Goal: Task Accomplishment & Management: Manage account settings

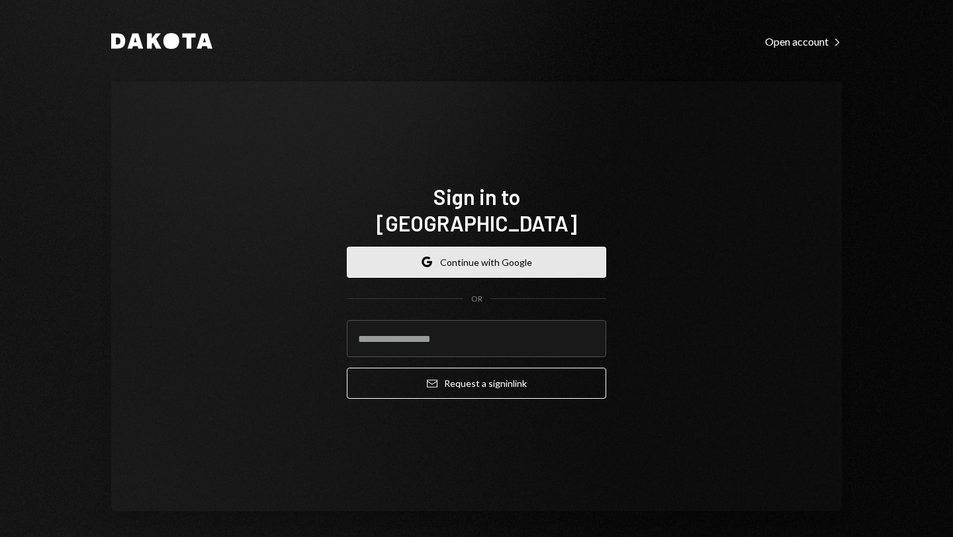
click at [471, 247] on button "Google Continue with Google" at bounding box center [476, 262] width 259 height 31
click at [484, 251] on button "Google Continue with Google" at bounding box center [476, 262] width 259 height 31
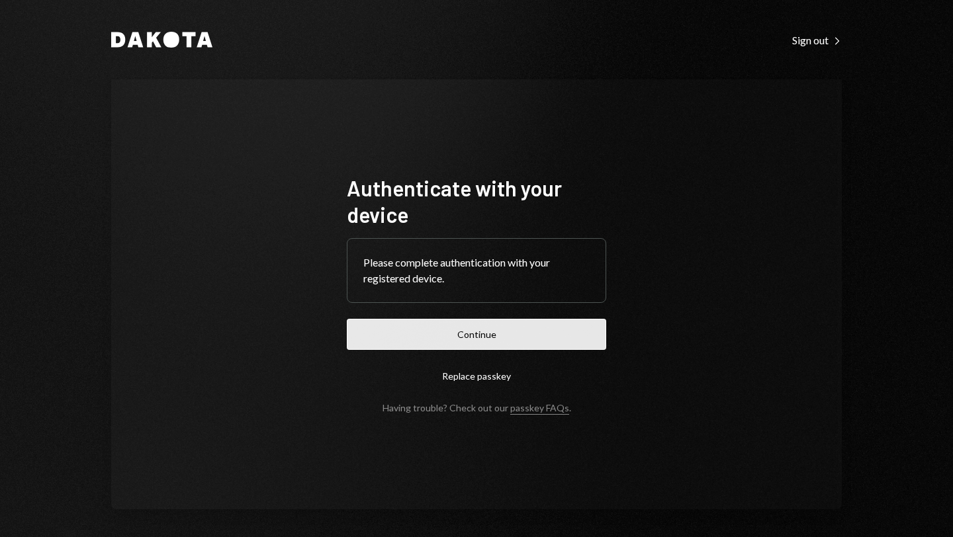
click at [444, 332] on button "Continue" at bounding box center [476, 334] width 259 height 31
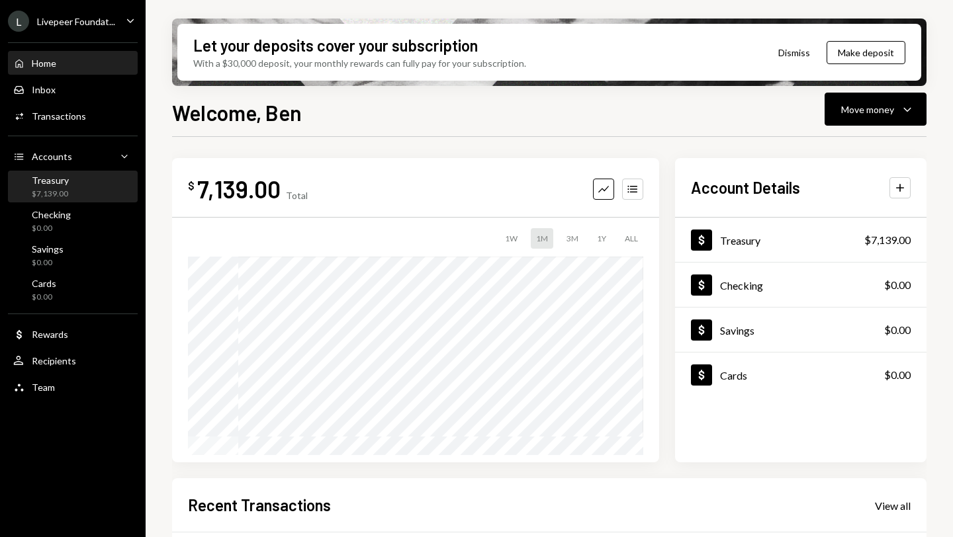
click at [56, 185] on div "Treasury" at bounding box center [50, 180] width 37 height 11
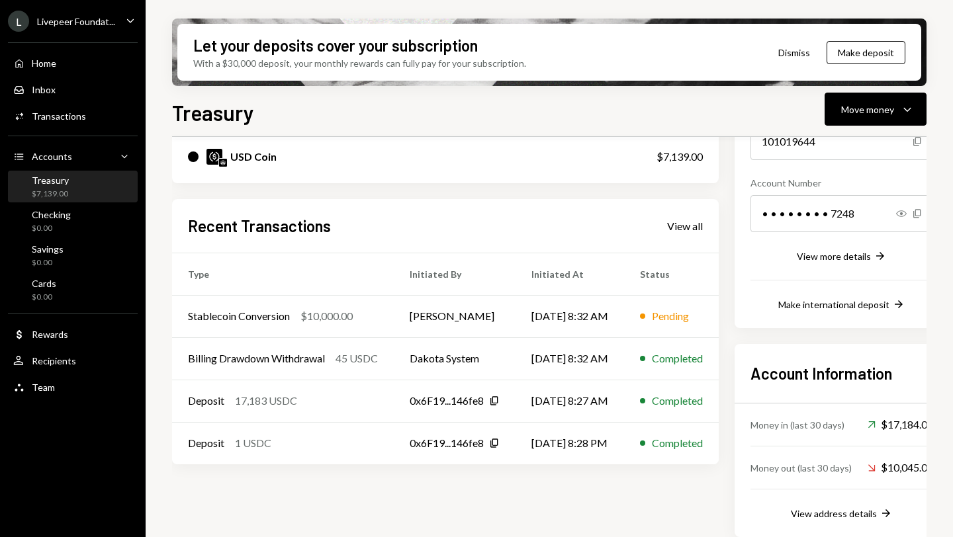
scroll to position [182, 0]
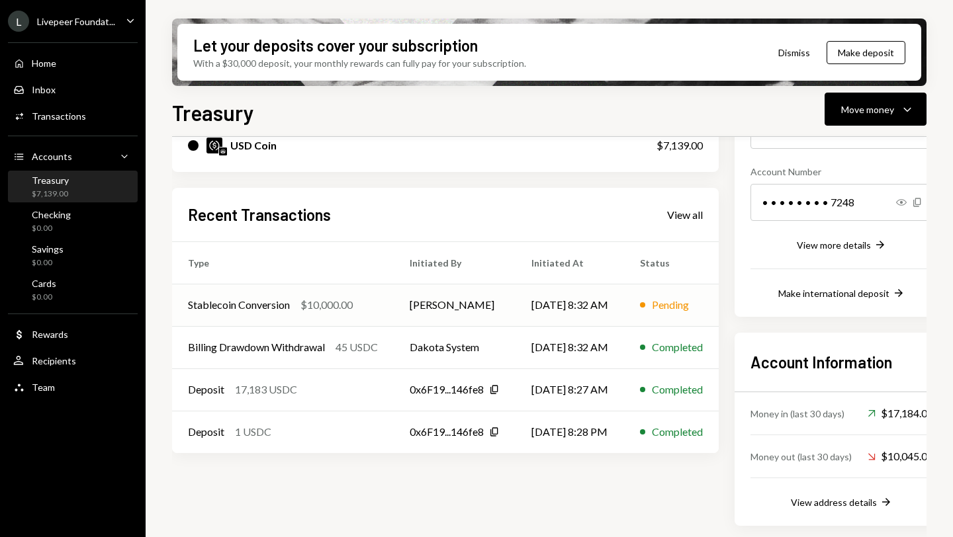
click at [500, 304] on td "Ben Perez" at bounding box center [455, 305] width 122 height 42
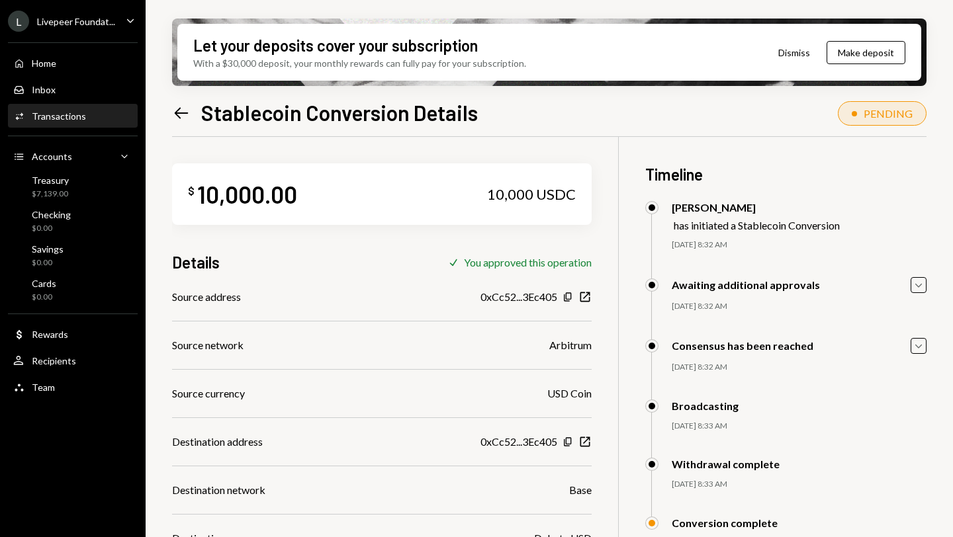
scroll to position [123, 0]
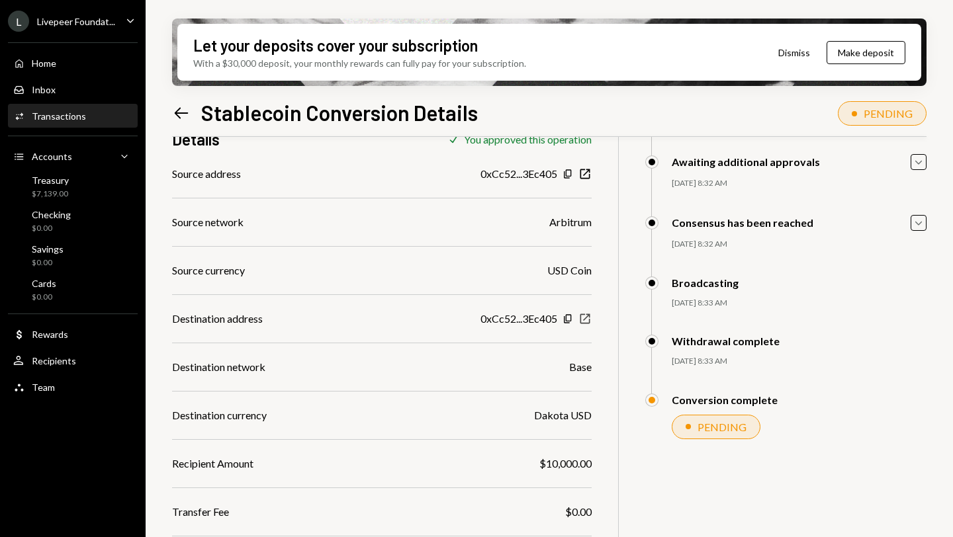
click at [584, 319] on icon "button" at bounding box center [585, 319] width 10 height 10
click at [36, 61] on div "Home" at bounding box center [44, 63] width 24 height 11
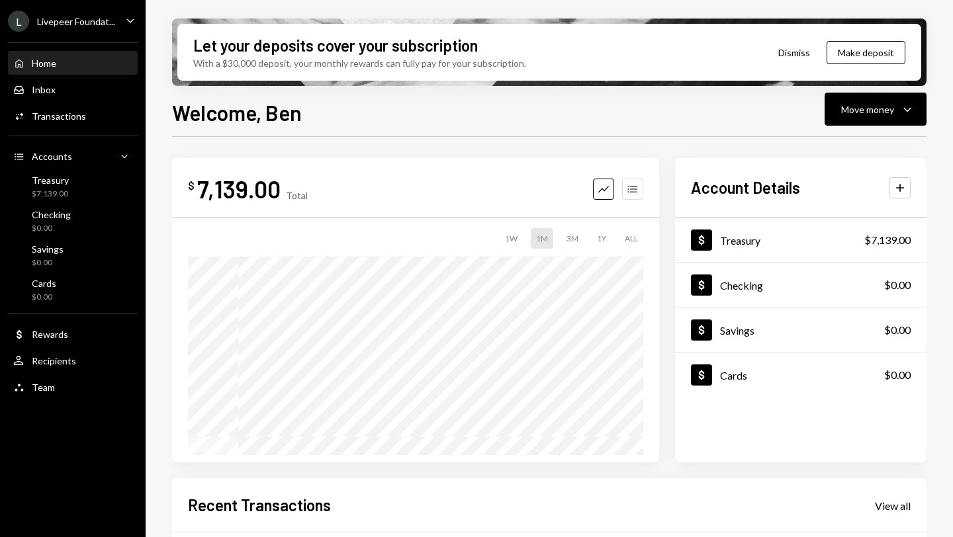
click at [637, 189] on icon "Accounts" at bounding box center [632, 189] width 13 height 13
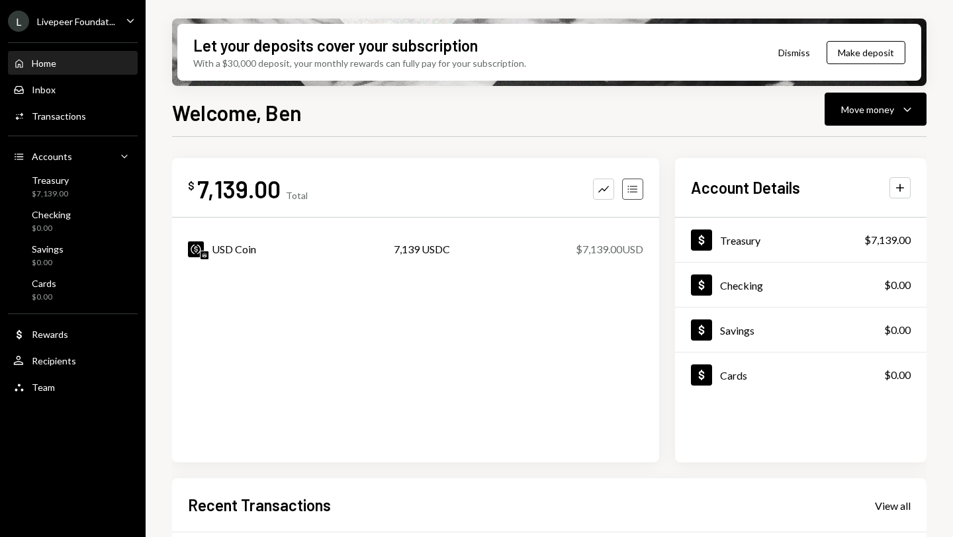
click at [637, 190] on icon "Accounts" at bounding box center [632, 189] width 13 height 13
click at [50, 291] on div "Cards $0.00" at bounding box center [44, 290] width 24 height 25
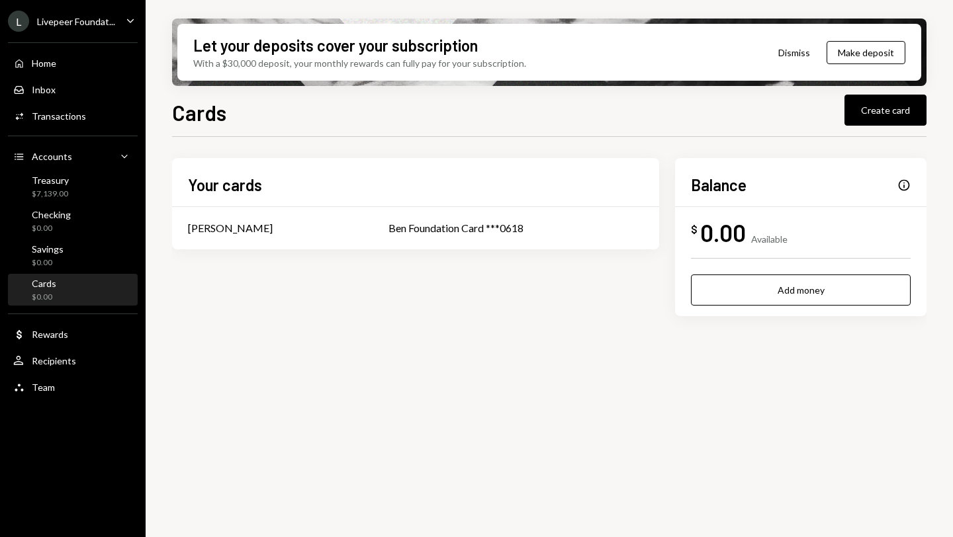
click at [762, 234] on div "Available" at bounding box center [769, 239] width 36 height 11
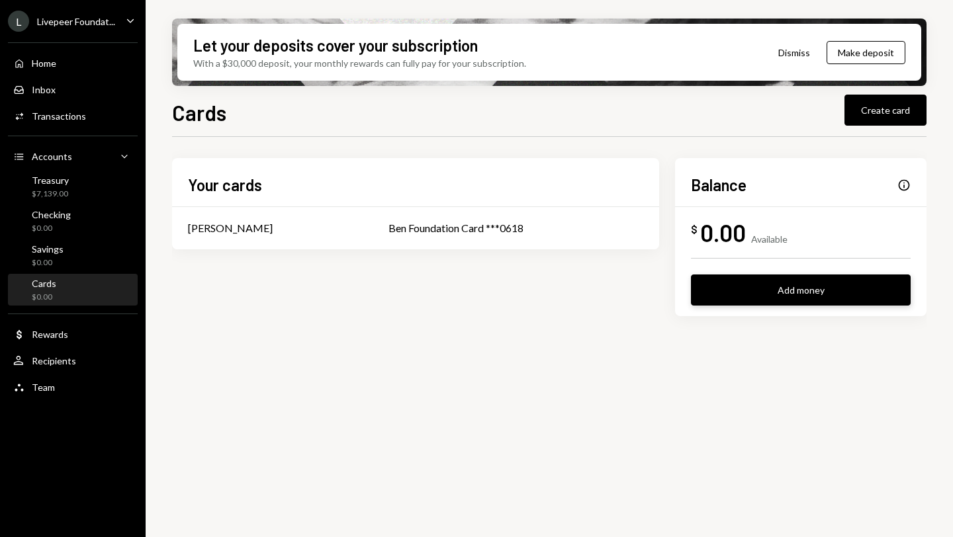
click at [784, 288] on button "Add money" at bounding box center [801, 290] width 220 height 31
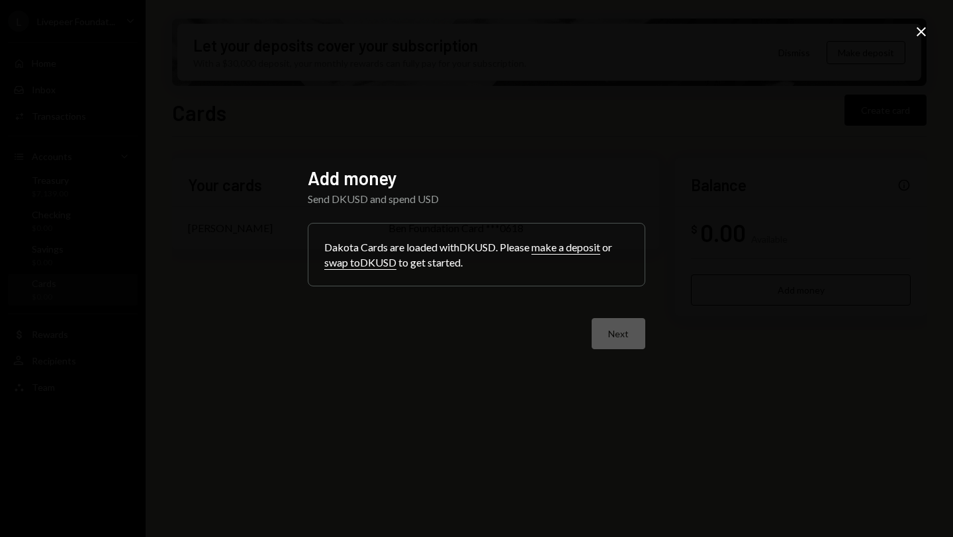
click at [355, 265] on button "swap to DKUSD" at bounding box center [360, 263] width 72 height 14
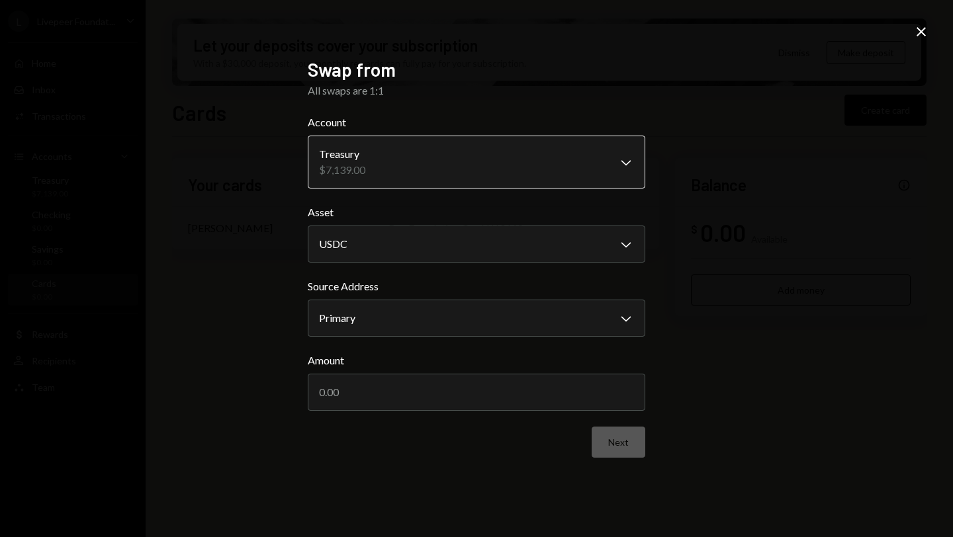
click at [623, 159] on body "**********" at bounding box center [476, 268] width 953 height 537
click at [764, 172] on div "**********" at bounding box center [476, 268] width 953 height 537
click at [625, 314] on body "**********" at bounding box center [476, 268] width 953 height 537
click at [713, 324] on div "**********" at bounding box center [476, 268] width 953 height 537
click at [921, 34] on icon "Close" at bounding box center [921, 32] width 16 height 16
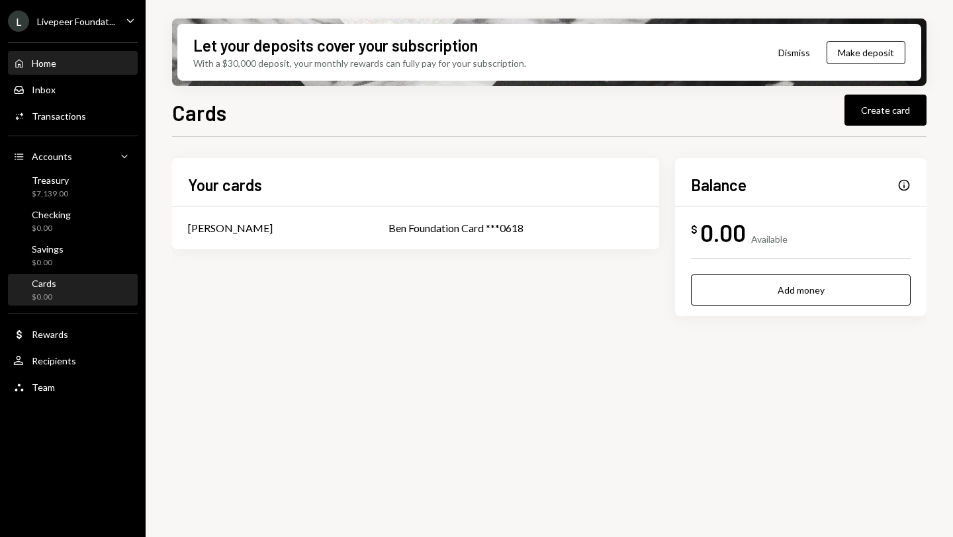
click at [44, 66] on div "Home" at bounding box center [44, 63] width 24 height 11
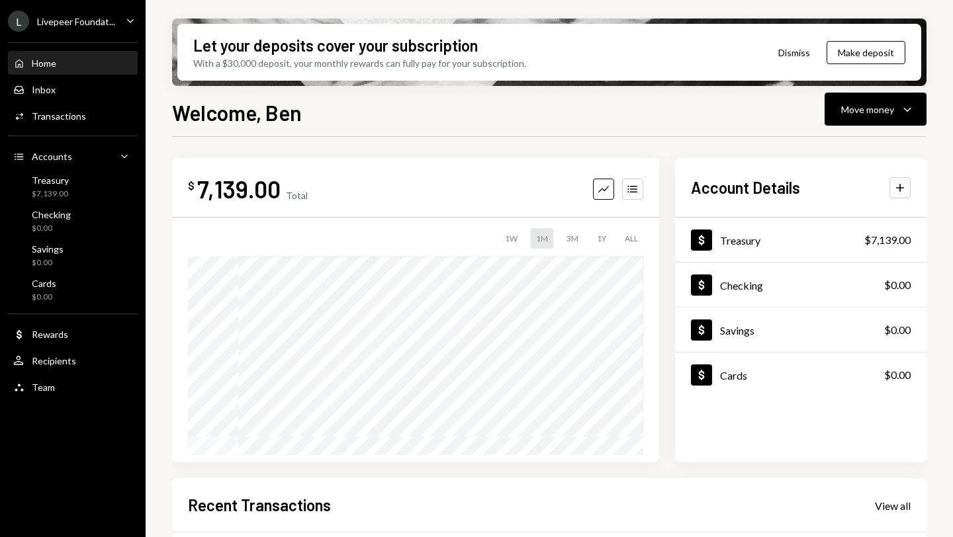
click at [795, 52] on button "Dismiss" at bounding box center [794, 52] width 65 height 31
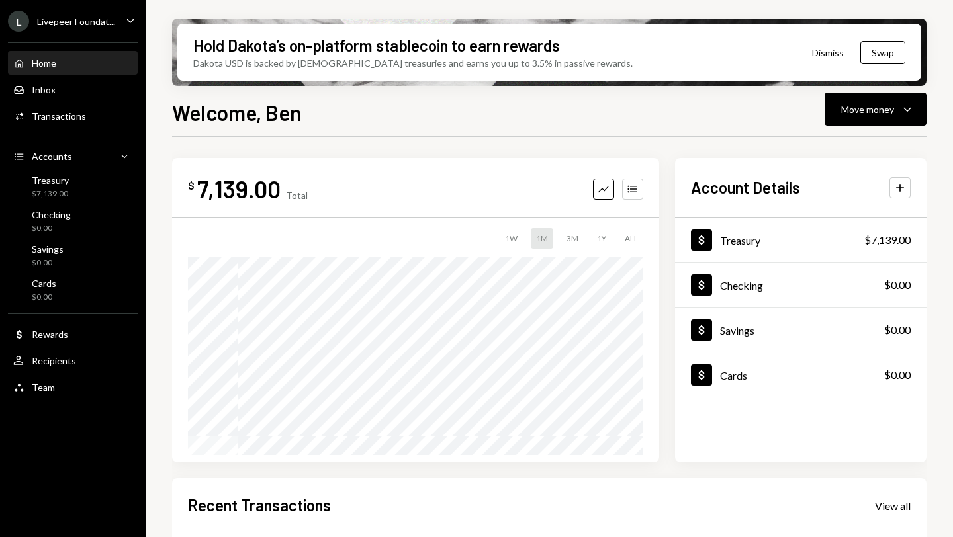
click at [293, 55] on div "Hold Dakota’s on-platform stablecoin to earn rewards" at bounding box center [376, 45] width 367 height 22
click at [60, 188] on div "Treasury $7,139.00" at bounding box center [50, 187] width 37 height 25
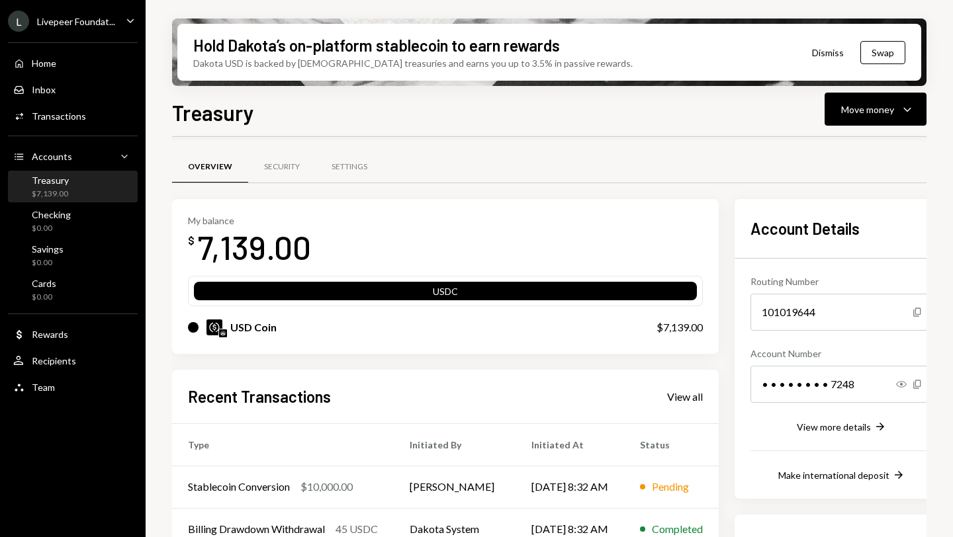
scroll to position [182, 0]
